Goal: Task Accomplishment & Management: Manage account settings

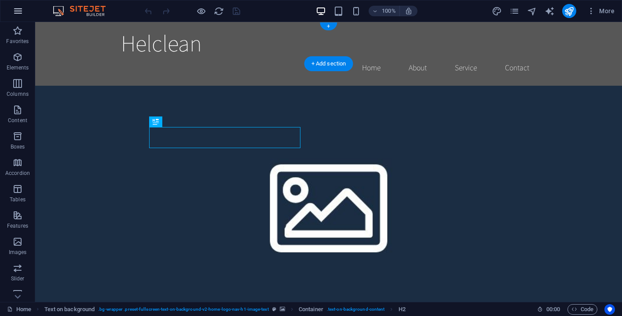
click at [18, 13] on icon "button" at bounding box center [18, 11] width 11 height 11
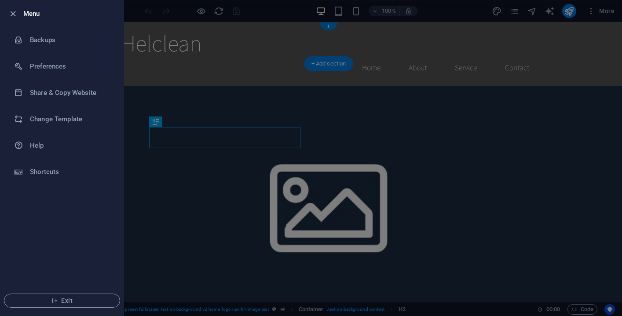
click at [158, 97] on div at bounding box center [311, 158] width 622 height 316
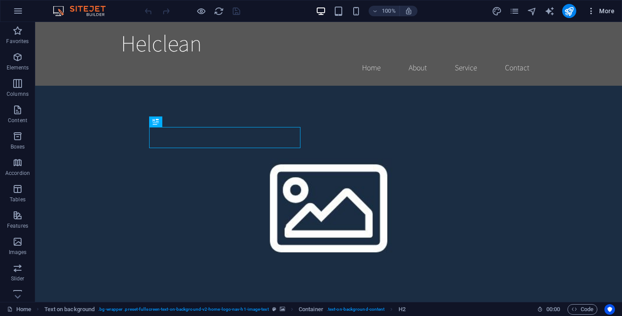
click at [594, 12] on icon "button" at bounding box center [591, 11] width 9 height 9
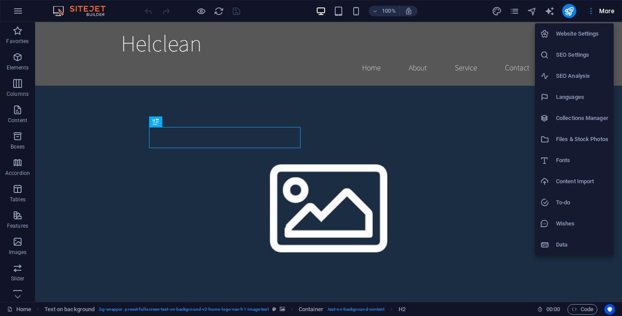
click at [399, 107] on div at bounding box center [311, 158] width 622 height 316
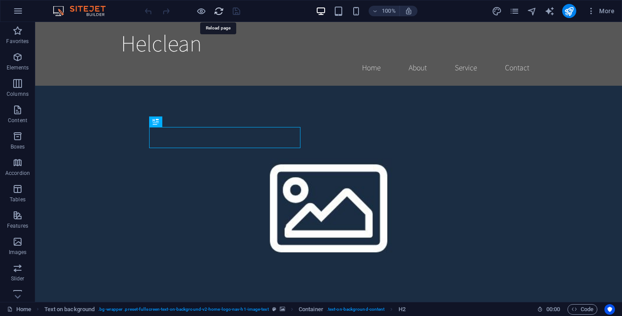
click at [216, 11] on icon "reload" at bounding box center [219, 11] width 10 height 10
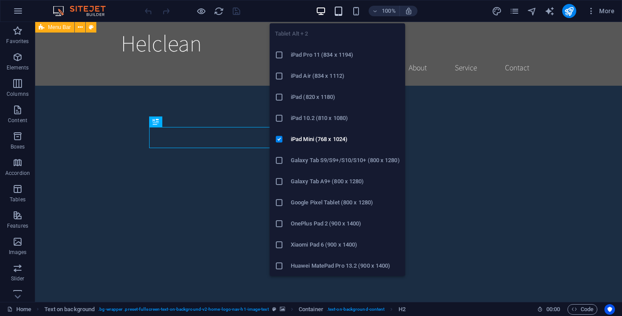
click at [337, 14] on icon "button" at bounding box center [338, 11] width 10 height 10
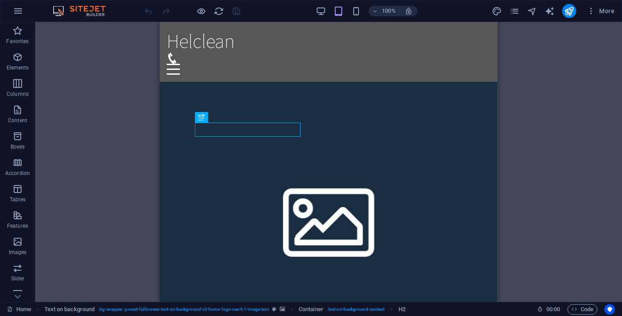
click at [90, 9] on img at bounding box center [84, 11] width 66 height 11
click at [58, 9] on img at bounding box center [84, 11] width 66 height 11
click at [23, 10] on icon "button" at bounding box center [18, 11] width 11 height 11
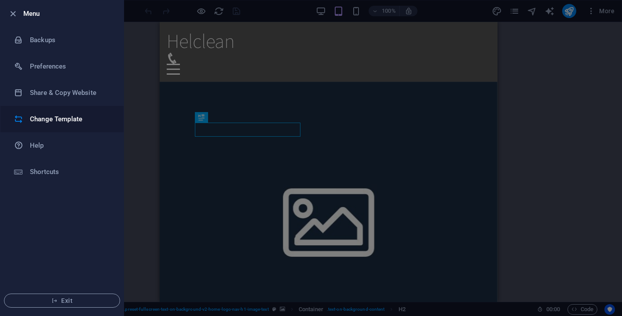
click at [47, 116] on h6 "Change Template" at bounding box center [70, 119] width 81 height 11
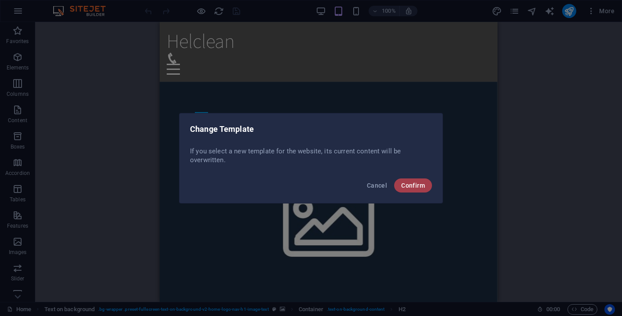
click at [410, 183] on span "Confirm" at bounding box center [413, 185] width 24 height 7
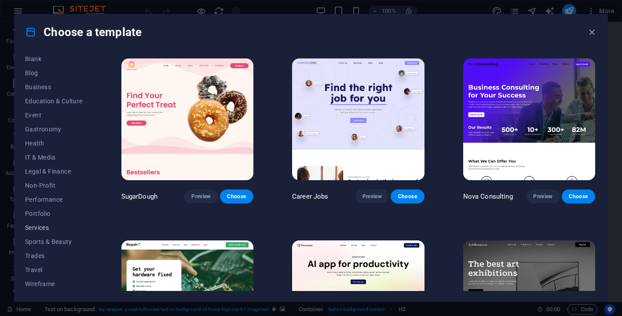
scroll to position [117, 0]
click at [46, 227] on span "Services" at bounding box center [54, 227] width 58 height 7
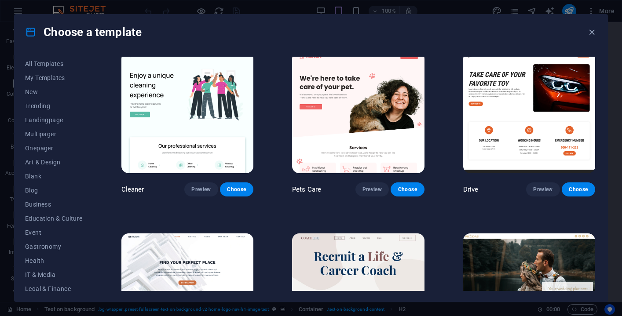
scroll to position [375, 0]
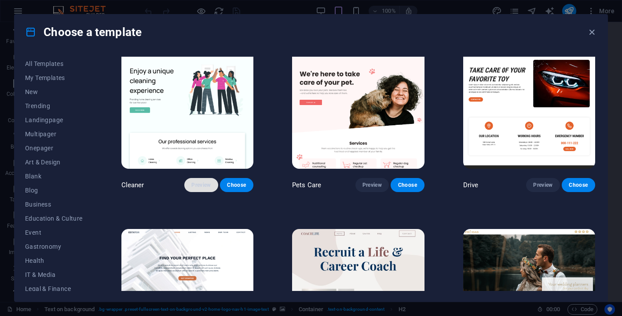
click at [205, 184] on span "Preview" at bounding box center [200, 185] width 19 height 7
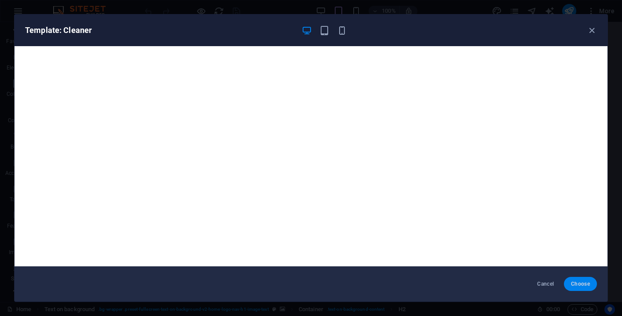
click at [581, 287] on span "Choose" at bounding box center [580, 284] width 19 height 7
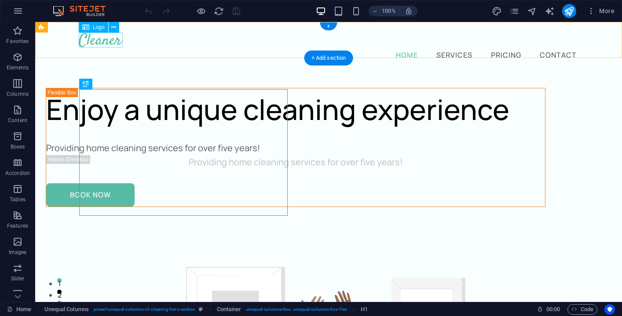
click at [96, 27] on span "Logo" at bounding box center [99, 27] width 12 height 5
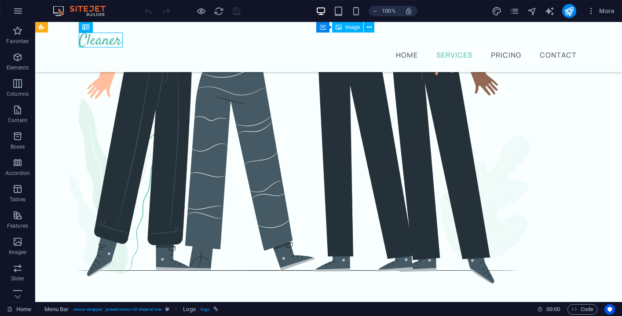
scroll to position [428, 0]
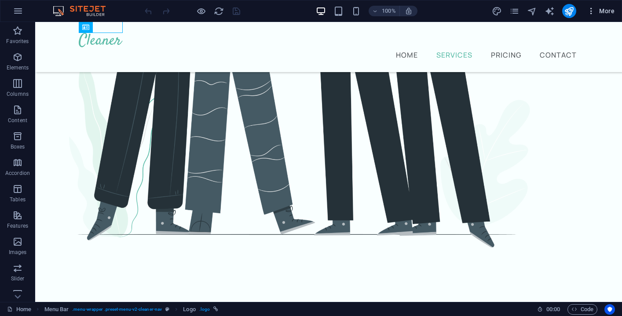
click at [596, 12] on span "More" at bounding box center [601, 11] width 28 height 9
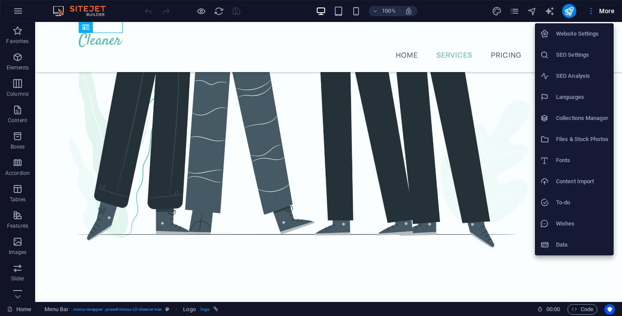
click at [596, 12] on div at bounding box center [311, 158] width 622 height 316
